Goal: Navigation & Orientation: Find specific page/section

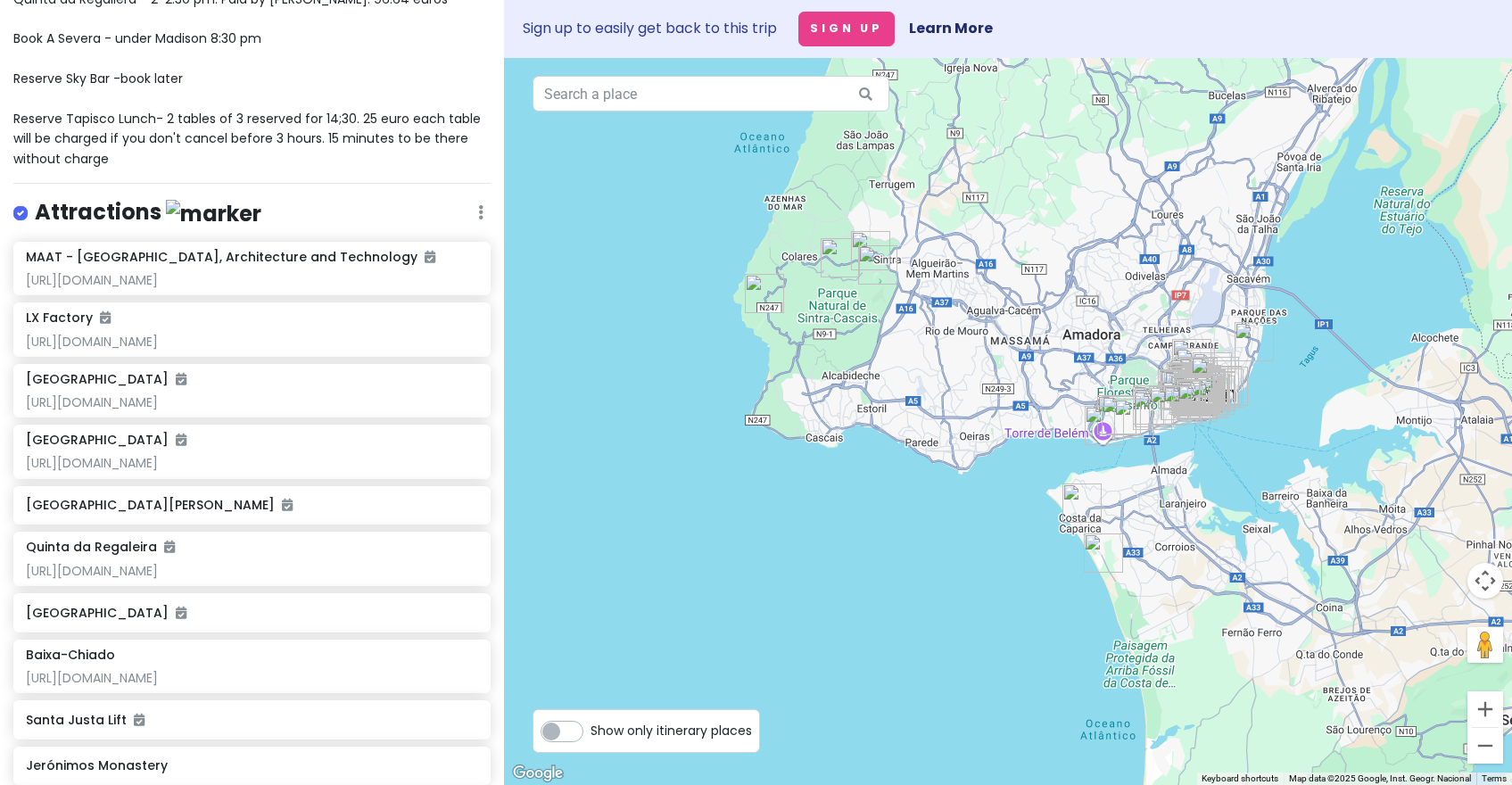
scroll to position [411, 0]
click at [305, 311] on div "LX Factory" at bounding box center [252, 318] width 451 height 16
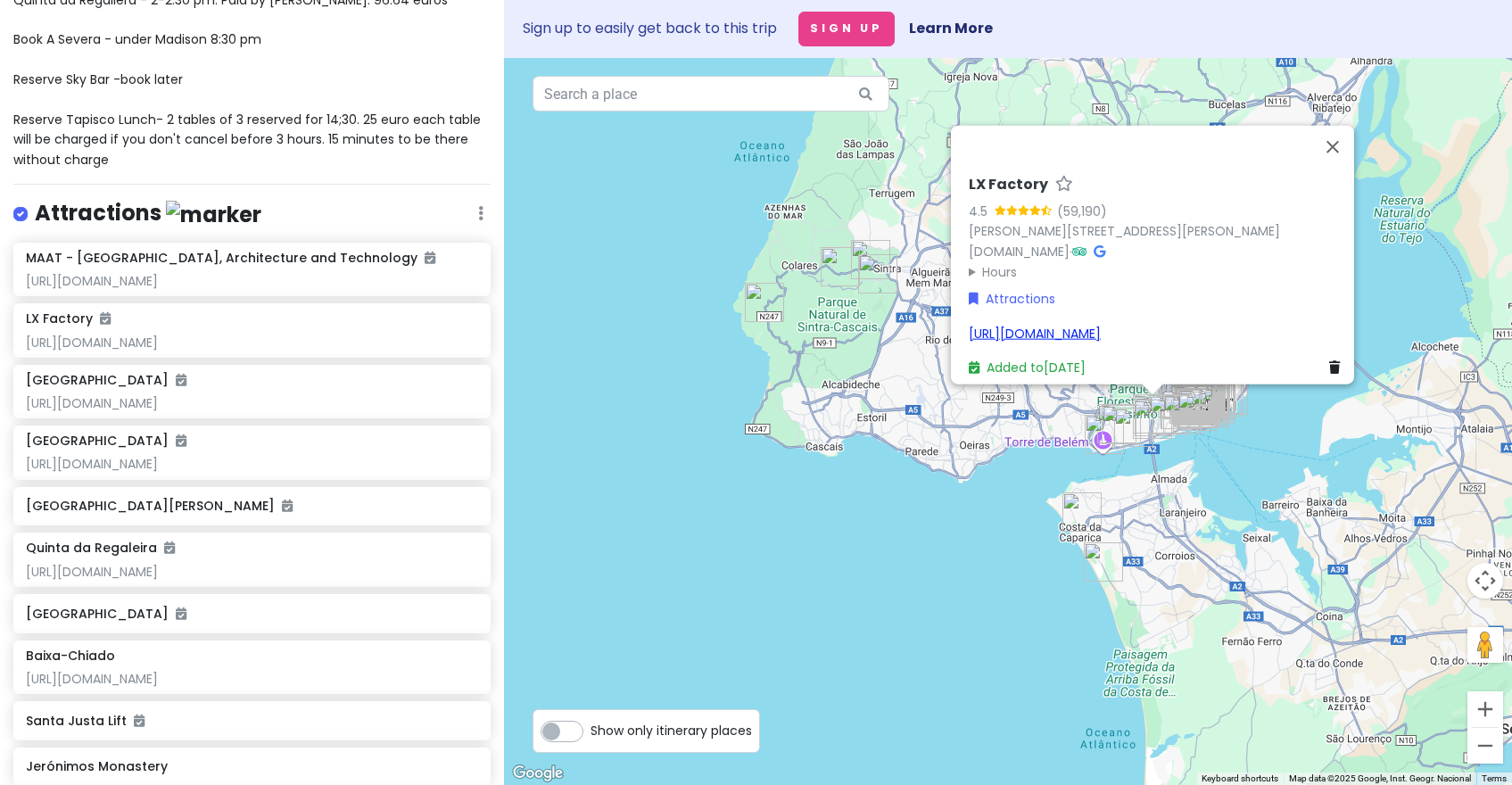
click at [1088, 328] on link "[URL][DOMAIN_NAME]" at bounding box center [1035, 332] width 132 height 18
click at [345, 372] on div "[GEOGRAPHIC_DATA] [URL][DOMAIN_NAME]" at bounding box center [252, 392] width 451 height 39
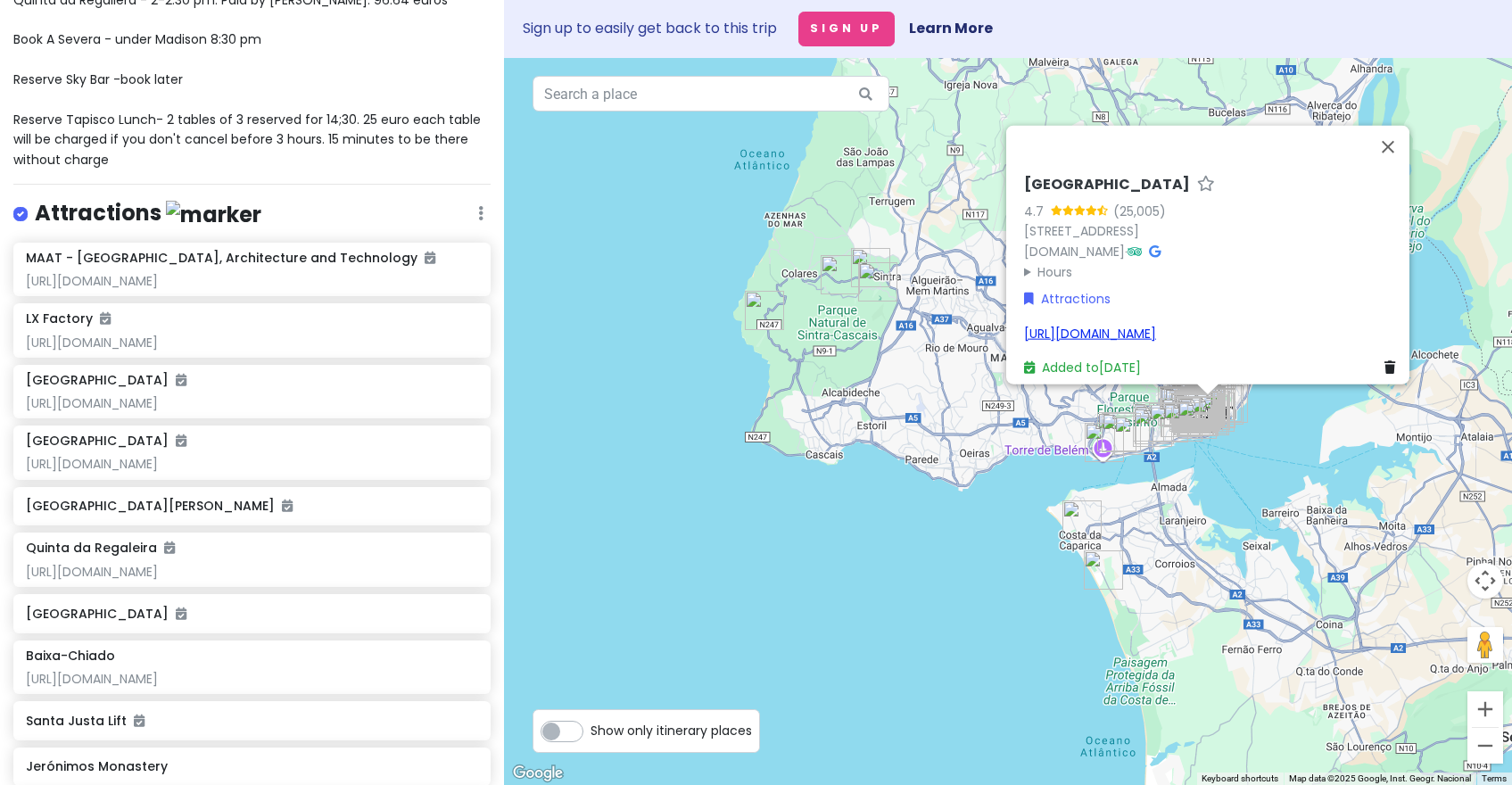
click at [1068, 328] on link "[URL][DOMAIN_NAME]" at bounding box center [1091, 332] width 132 height 18
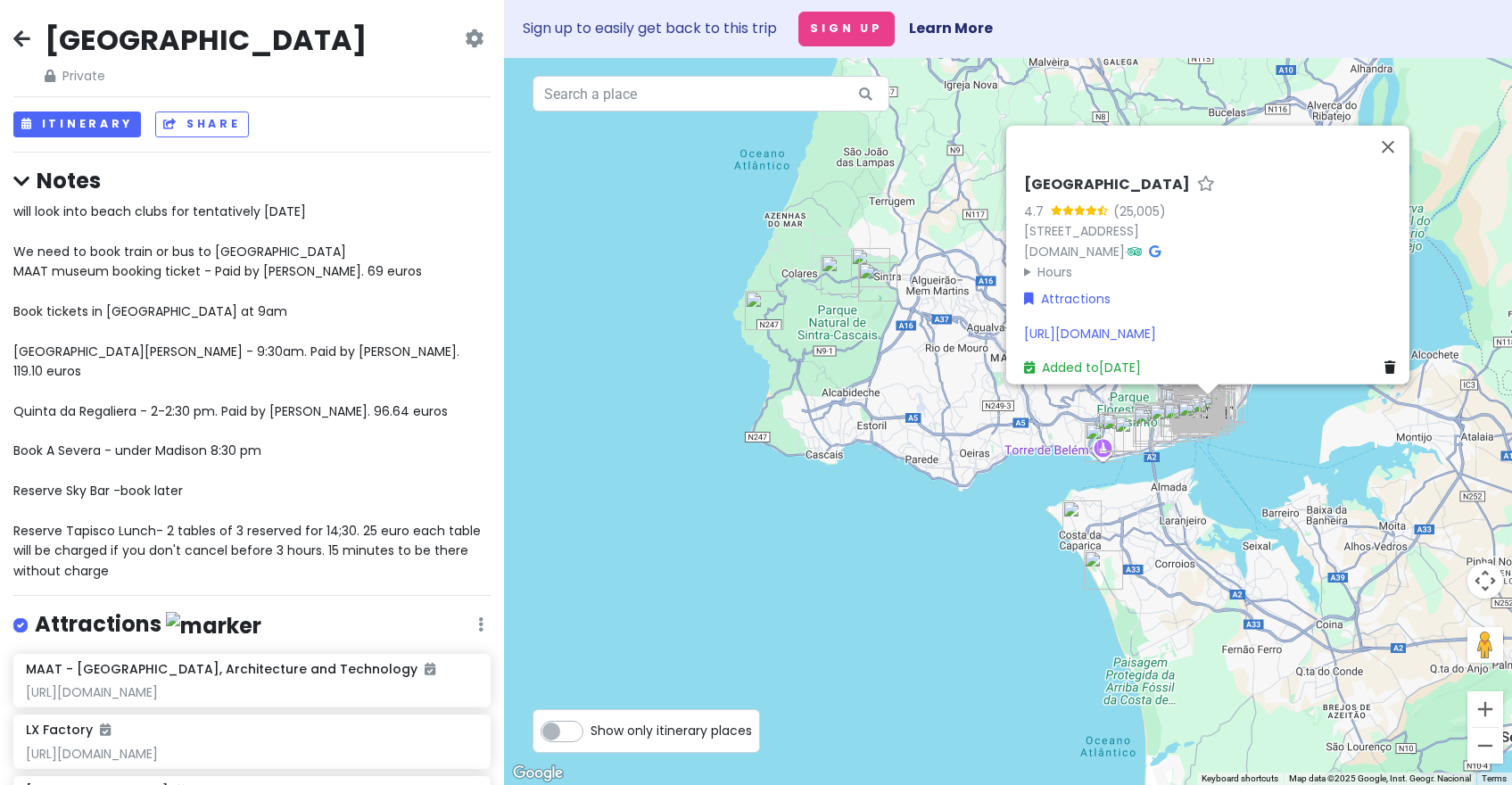
scroll to position [0, 0]
click at [134, 496] on div "will look into beach clubs for tentatively [DATE] We need to book train or bus …" at bounding box center [252, 391] width 477 height 380
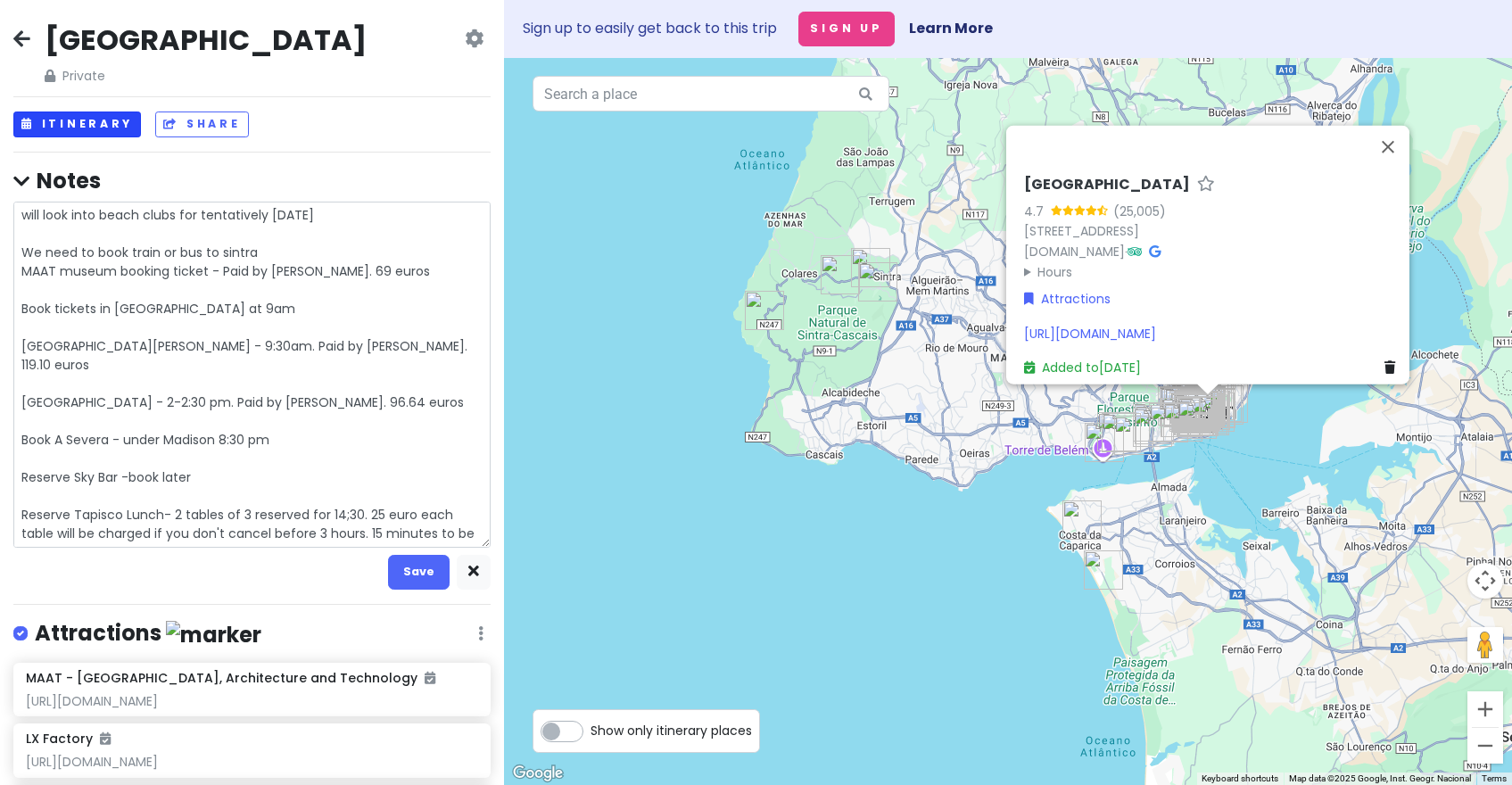
click at [117, 120] on button "Itinerary" at bounding box center [76, 124] width 127 height 26
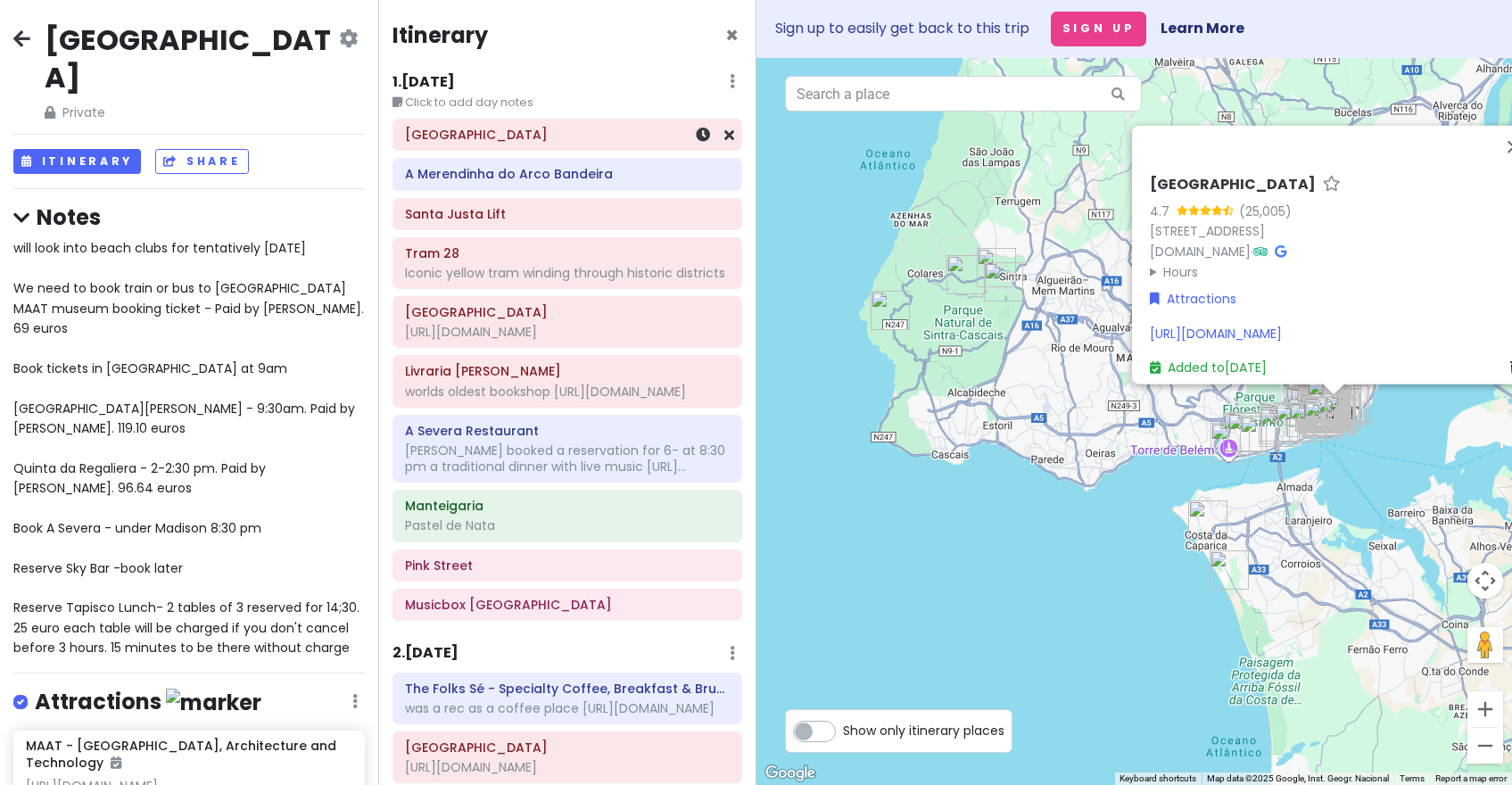
click at [568, 148] on div "[GEOGRAPHIC_DATA]" at bounding box center [567, 135] width 348 height 31
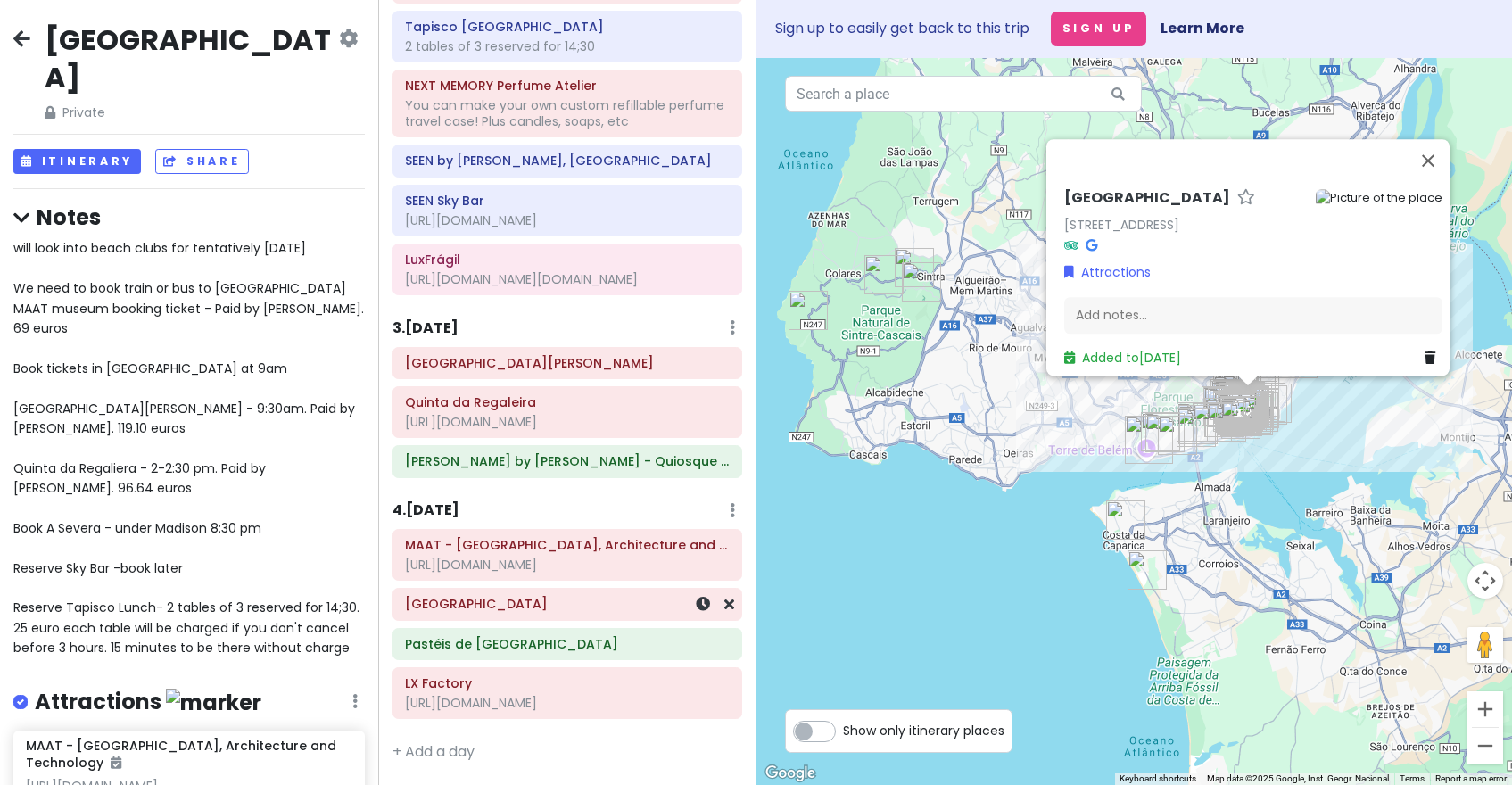
scroll to position [873, 0]
click at [1437, 145] on button "Close" at bounding box center [1428, 161] width 43 height 43
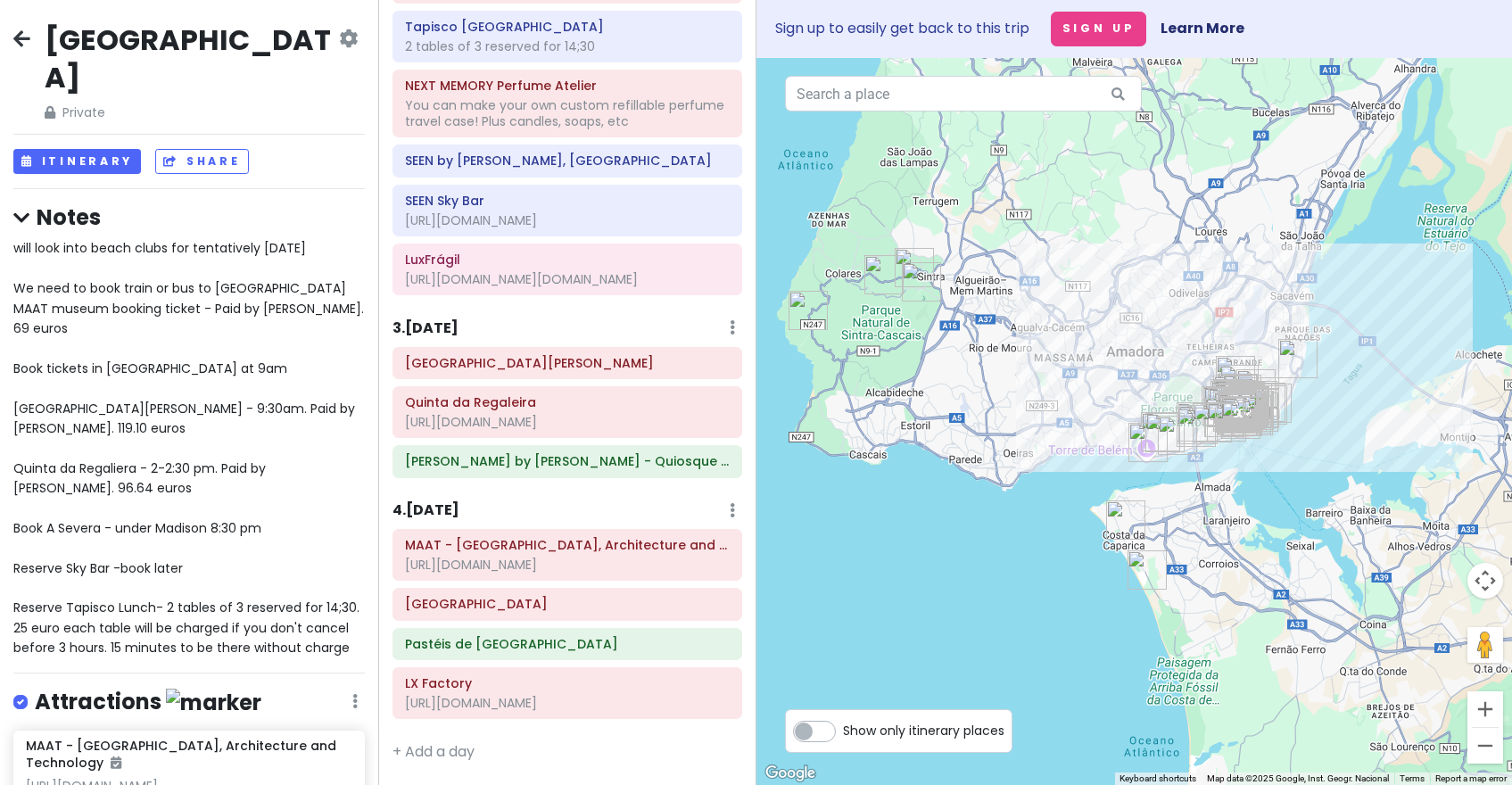
click at [1285, 449] on div at bounding box center [1134, 420] width 756 height 727
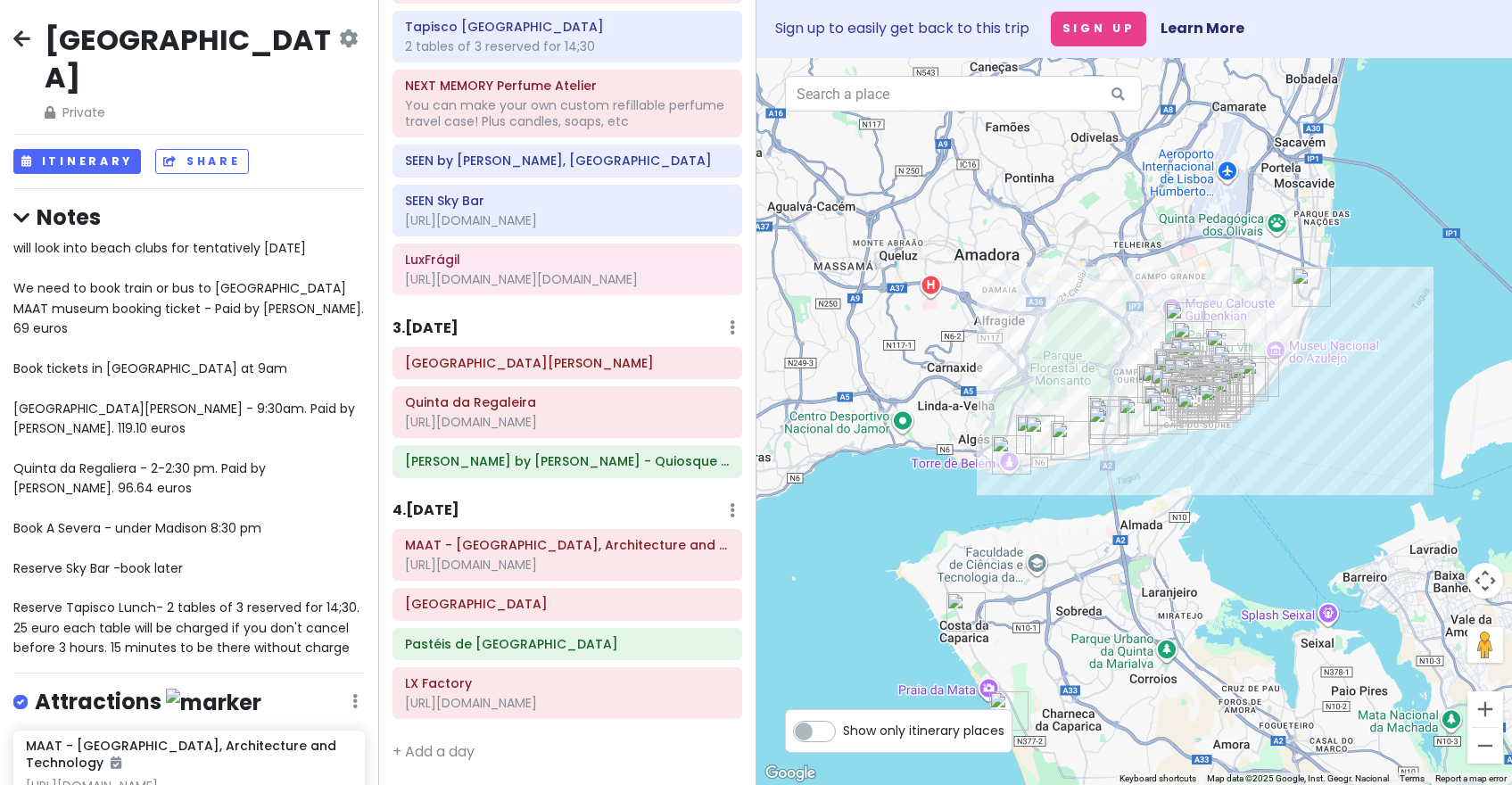
click at [1182, 480] on div at bounding box center [1134, 420] width 756 height 727
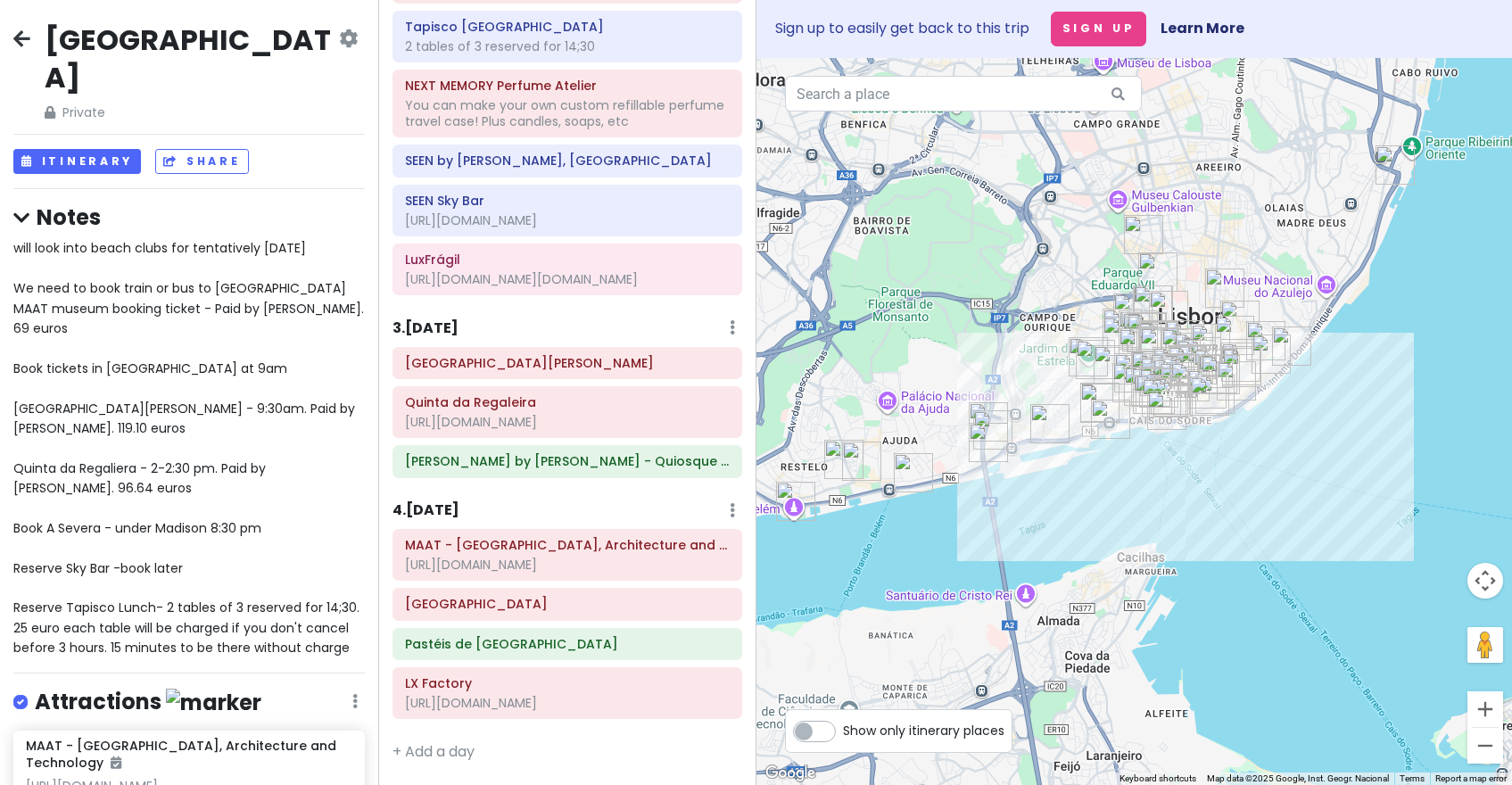
drag, startPoint x: 1313, startPoint y: 420, endPoint x: 1270, endPoint y: 472, distance: 67.5
click at [1270, 472] on div at bounding box center [1134, 420] width 756 height 727
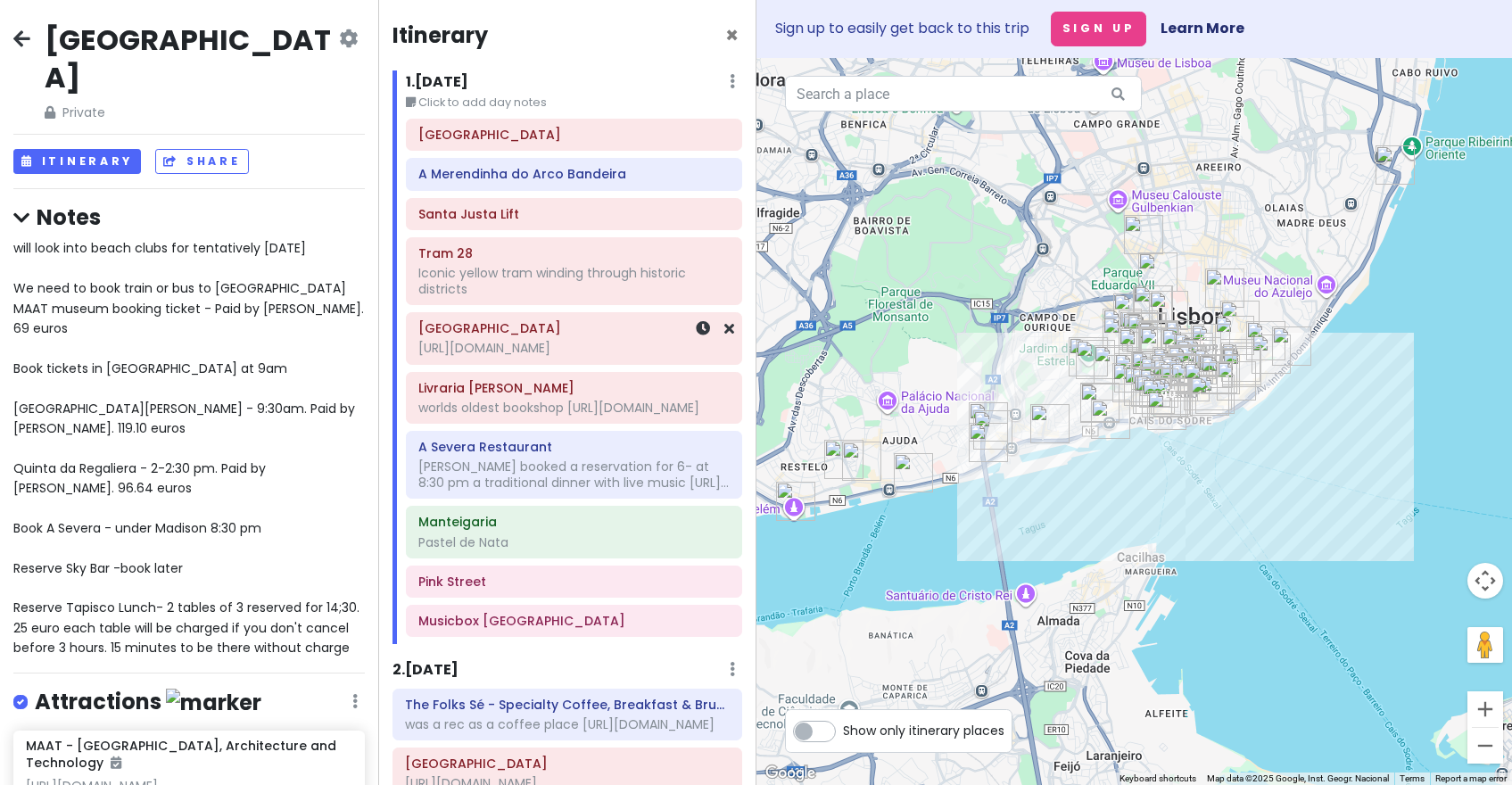
scroll to position [0, 0]
click at [730, 36] on span "×" at bounding box center [732, 35] width 13 height 30
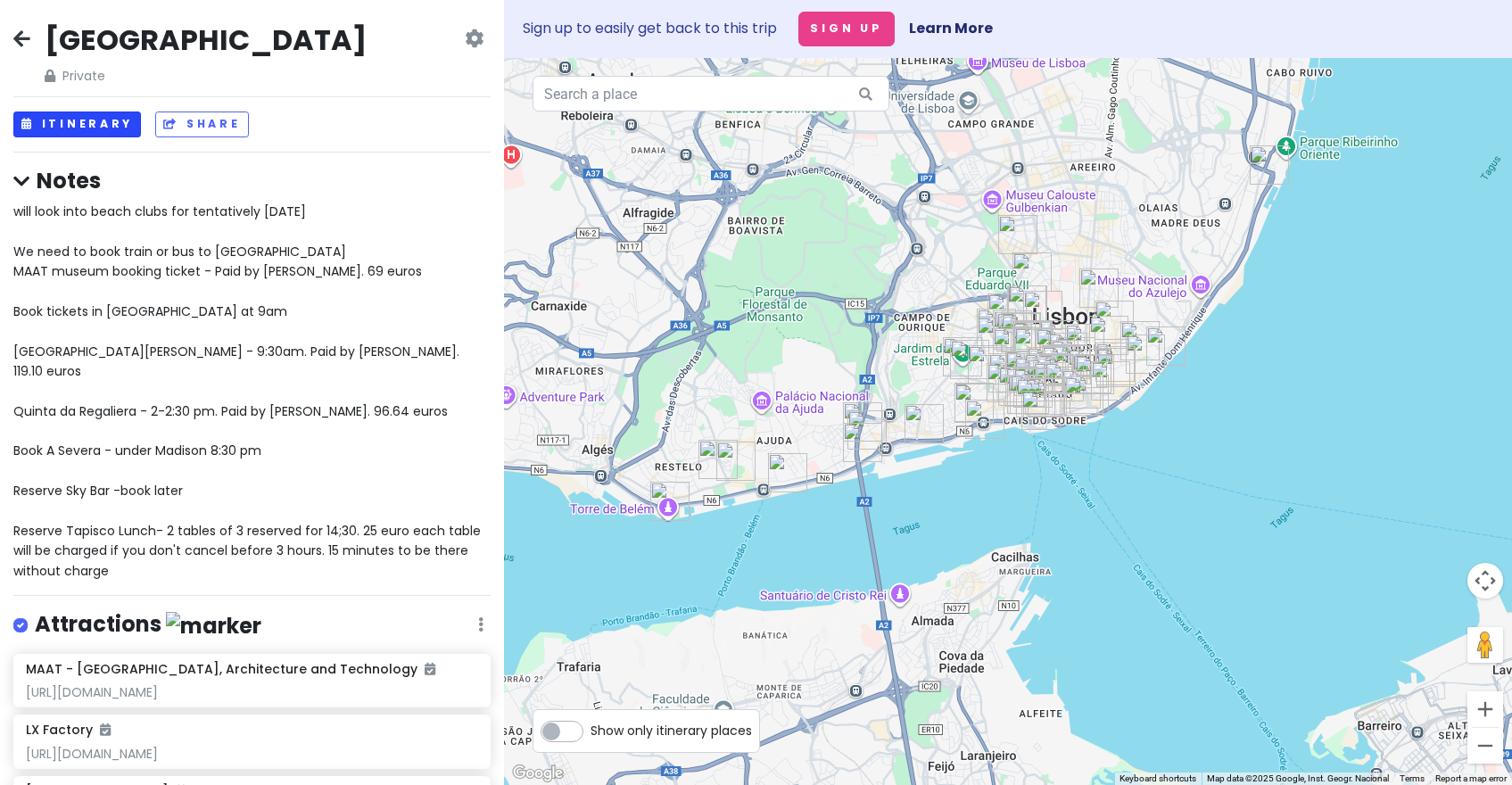
click at [94, 126] on button "Itinerary" at bounding box center [76, 124] width 127 height 26
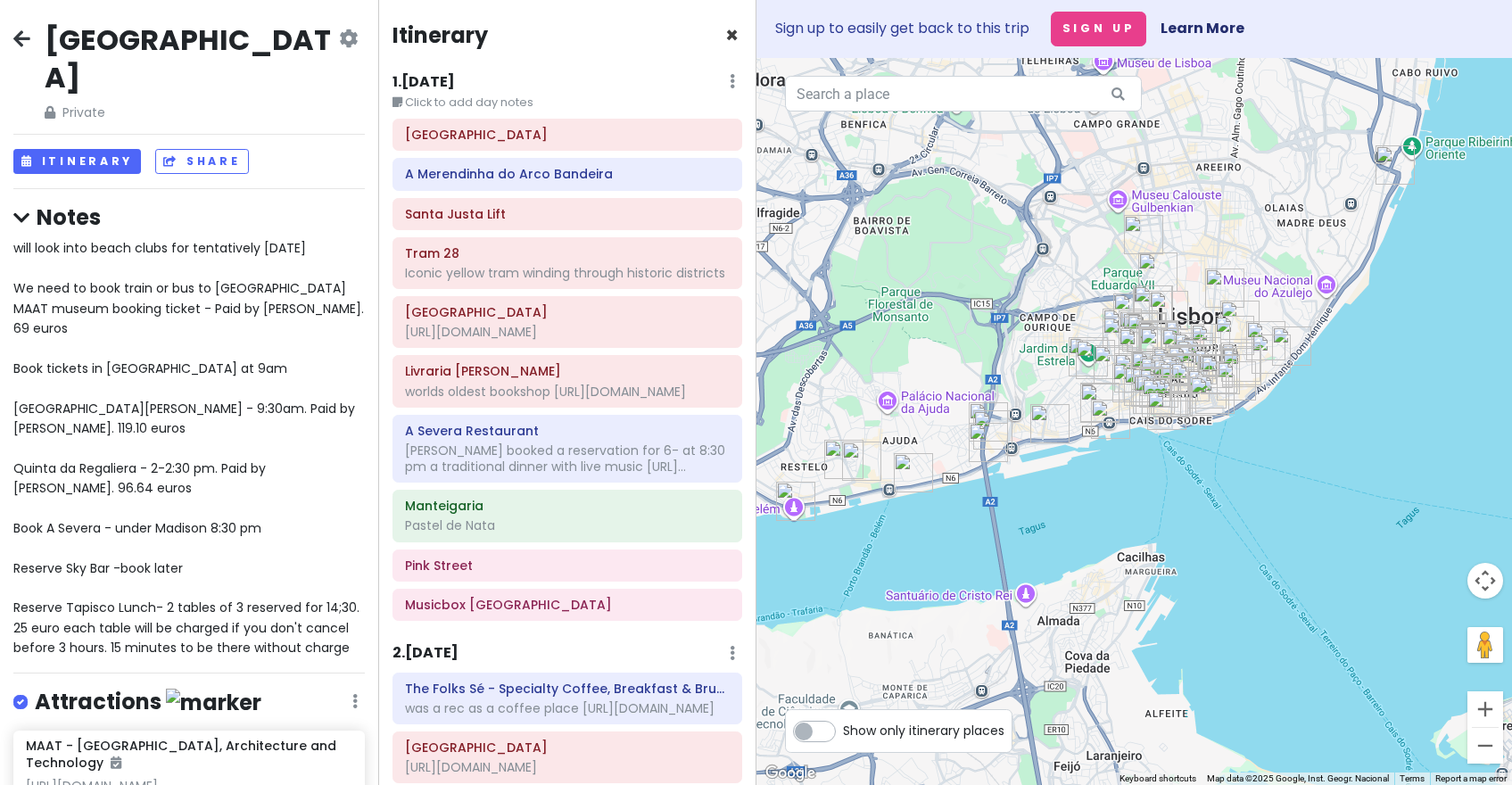
click at [727, 36] on span "×" at bounding box center [732, 35] width 13 height 30
